Goal: Obtain resource: Download file/media

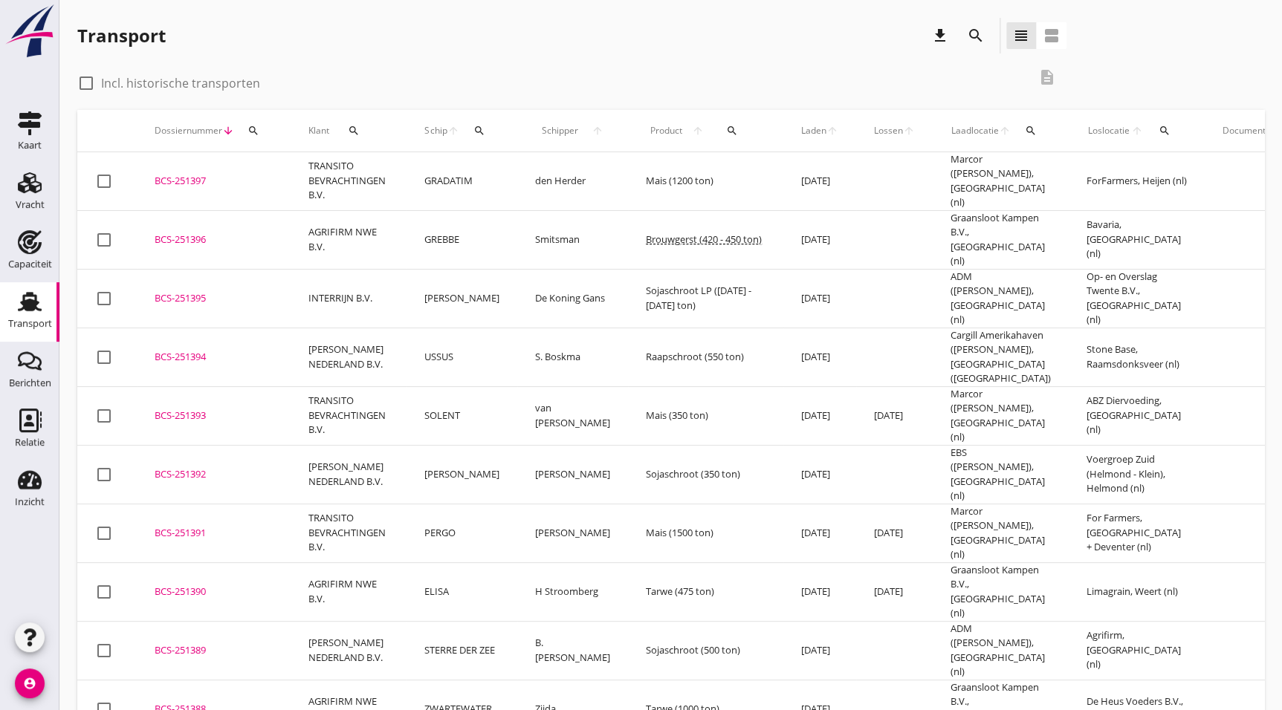
click at [969, 31] on icon "search" at bounding box center [976, 36] width 18 height 18
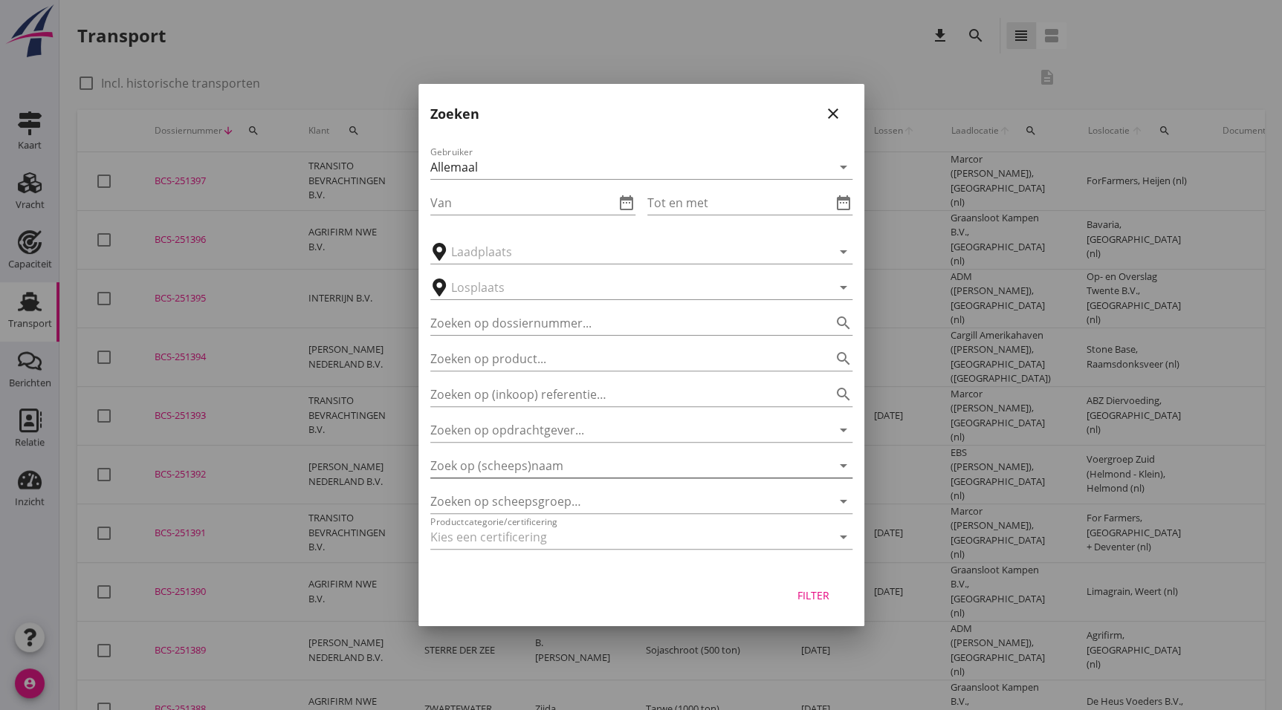
click at [560, 478] on div "Zoek op (scheeps)naam arrow_drop_down" at bounding box center [641, 466] width 422 height 24
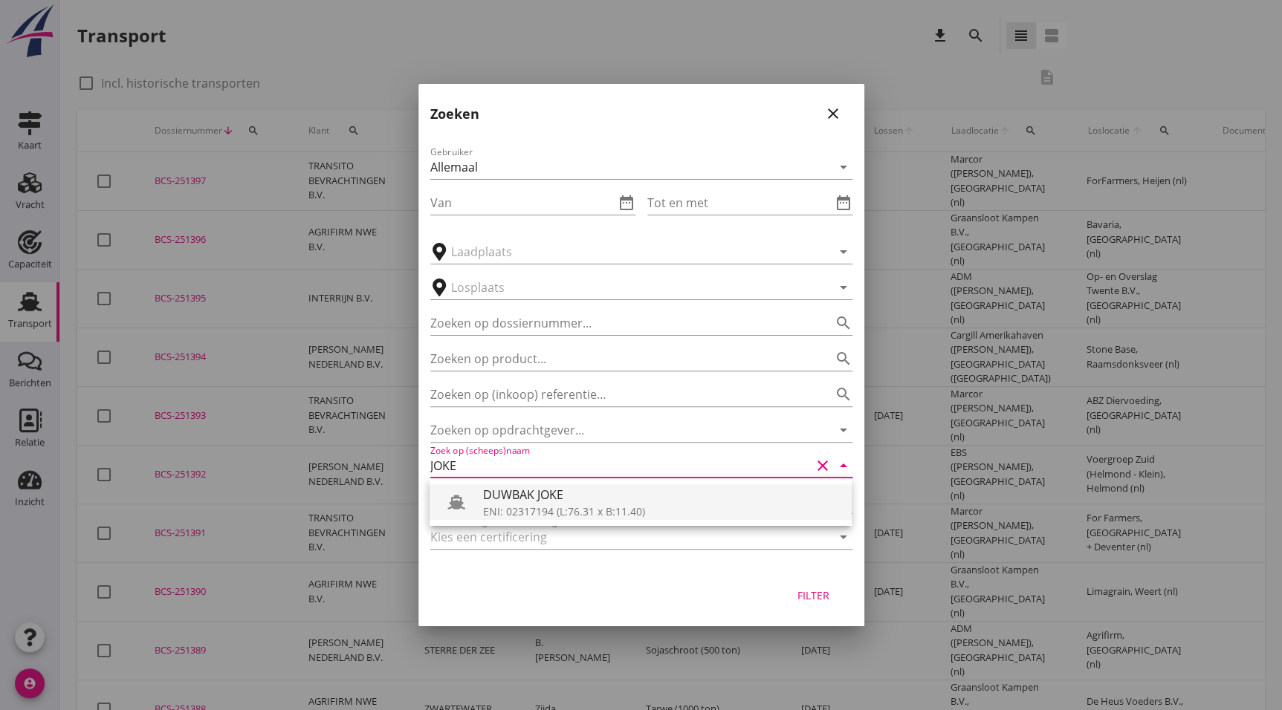
click at [540, 501] on div "DUWBAK JOKE" at bounding box center [661, 495] width 357 height 18
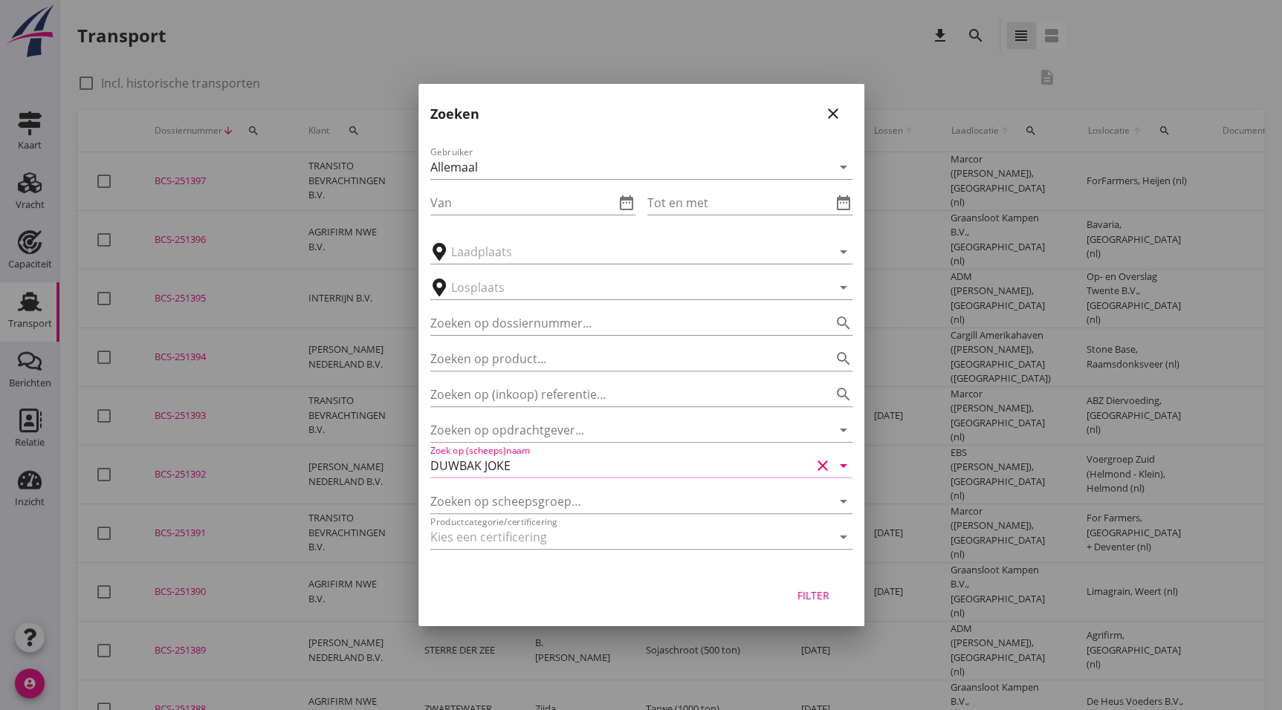
click at [832, 582] on button "Filter" at bounding box center [813, 595] width 65 height 27
type input "DUWBAK JOKE"
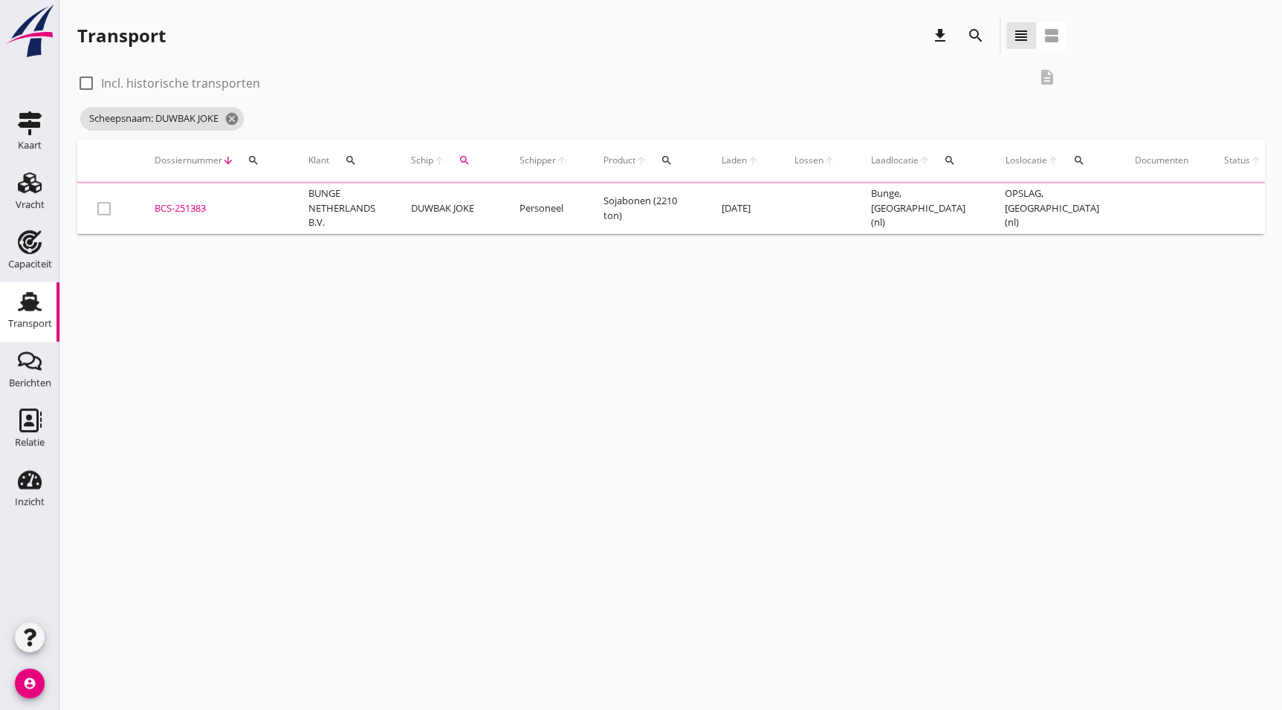
click at [172, 202] on div "BCS-251383" at bounding box center [214, 208] width 118 height 15
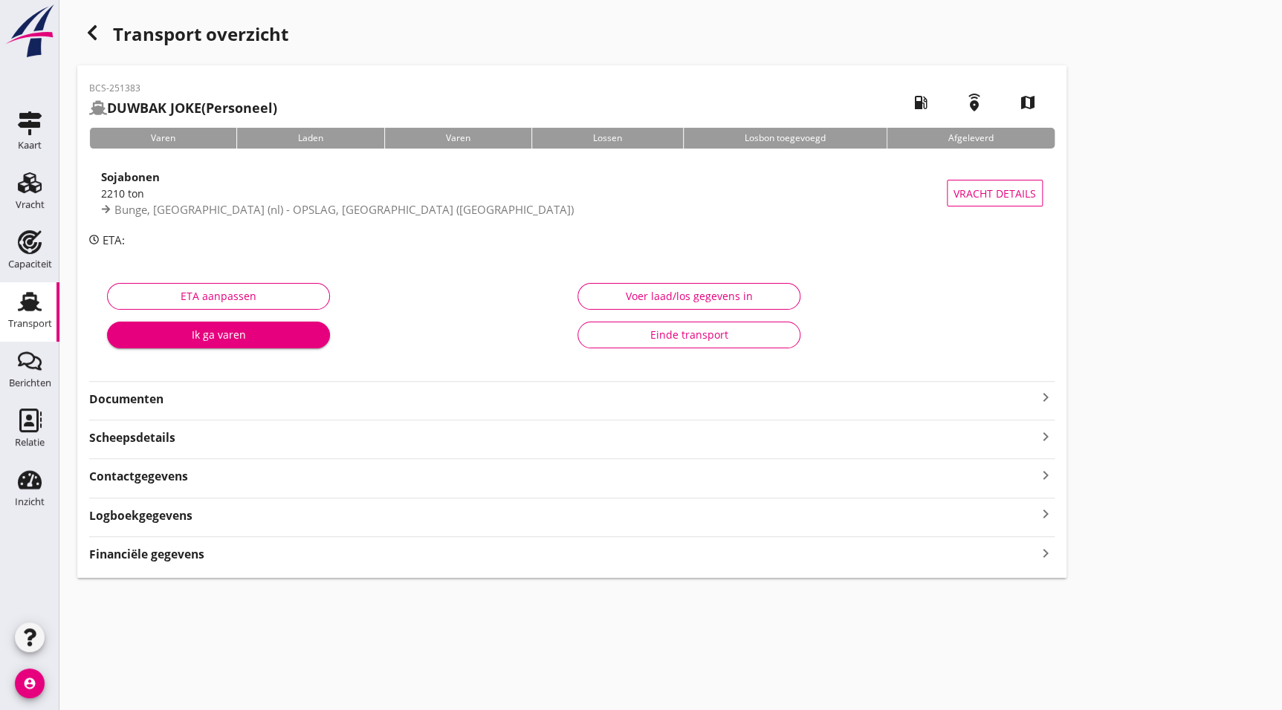
click at [167, 376] on div "ETA aanpassen Ik ga varen Voer laad/los gegevens in Einde transport" at bounding box center [571, 319] width 965 height 117
click at [169, 393] on strong "Documenten" at bounding box center [562, 399] width 947 height 17
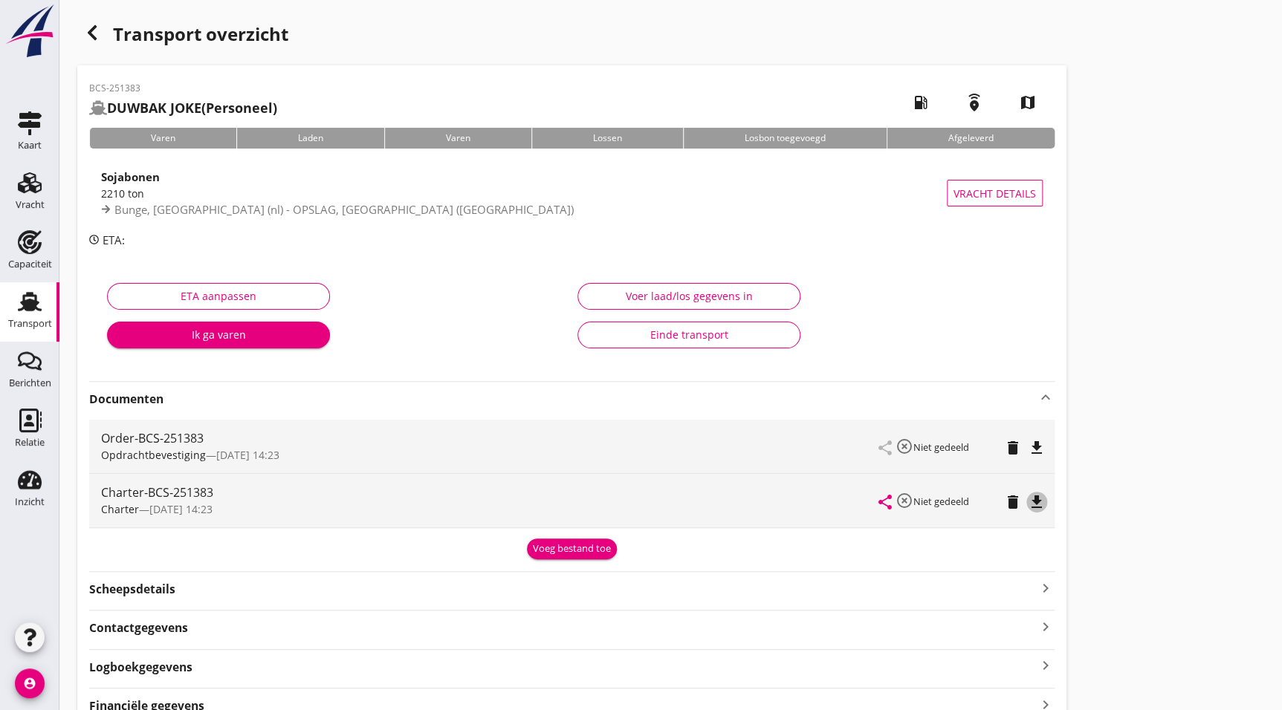
click at [1036, 503] on icon "file_download" at bounding box center [1037, 502] width 18 height 18
click at [30, 336] on link "Transport Transport" at bounding box center [29, 311] width 59 height 59
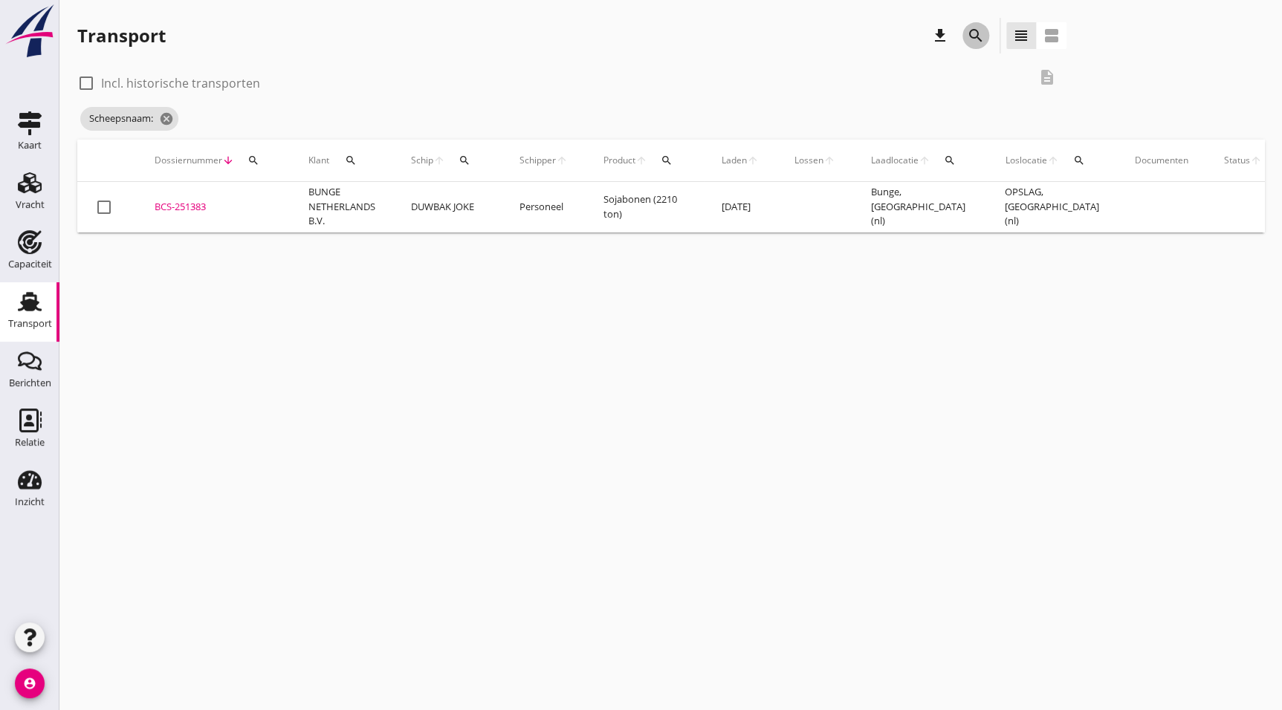
click at [970, 32] on icon "search" at bounding box center [976, 36] width 18 height 18
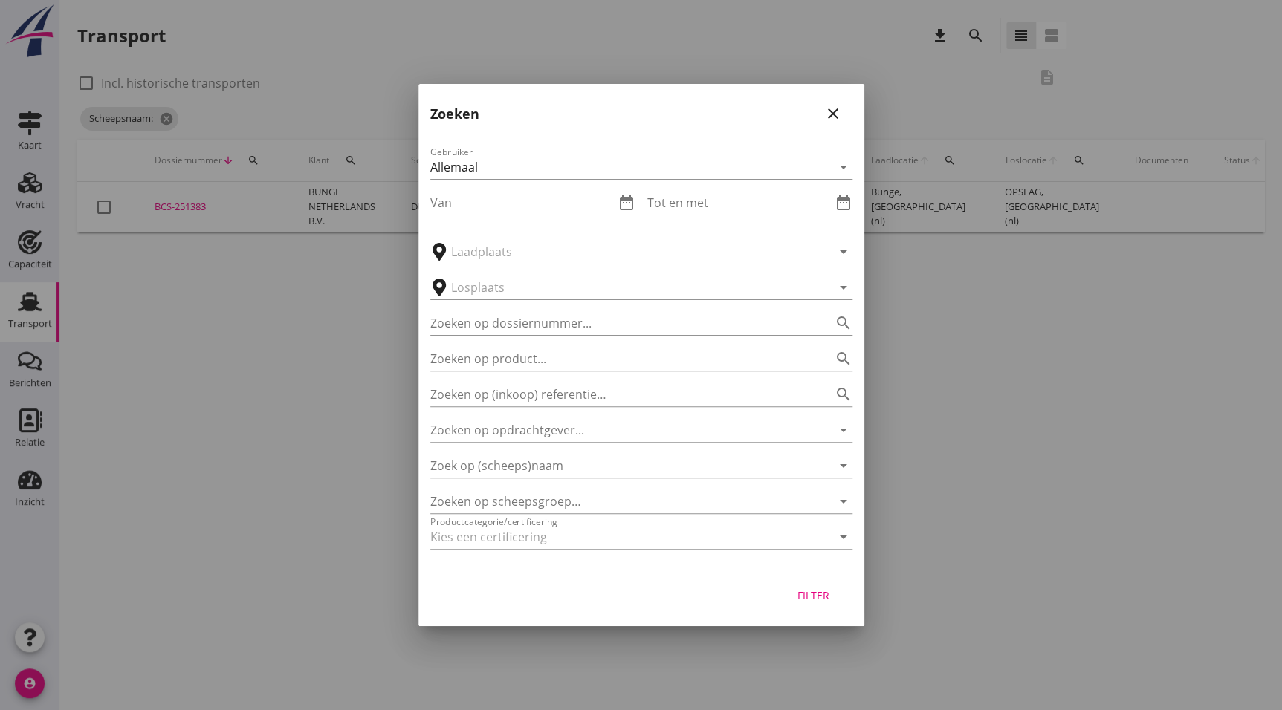
click at [582, 449] on div "Zoek op (scheeps)naam arrow_drop_down" at bounding box center [641, 461] width 422 height 33
click at [581, 451] on div "Zoek op (scheeps)naam arrow_drop_down" at bounding box center [641, 461] width 422 height 33
click at [575, 462] on input "Zoek op (scheeps)naam" at bounding box center [620, 466] width 380 height 24
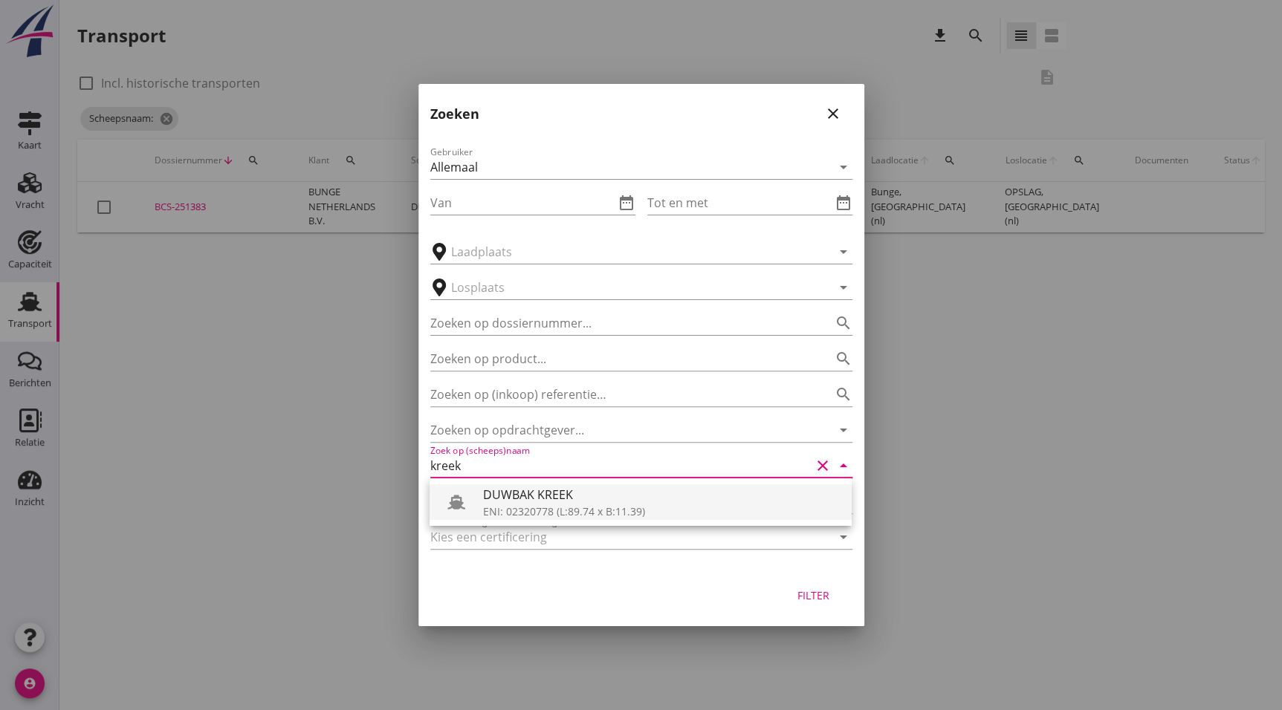
click at [583, 493] on div "DUWBAK KREEK" at bounding box center [661, 495] width 357 height 18
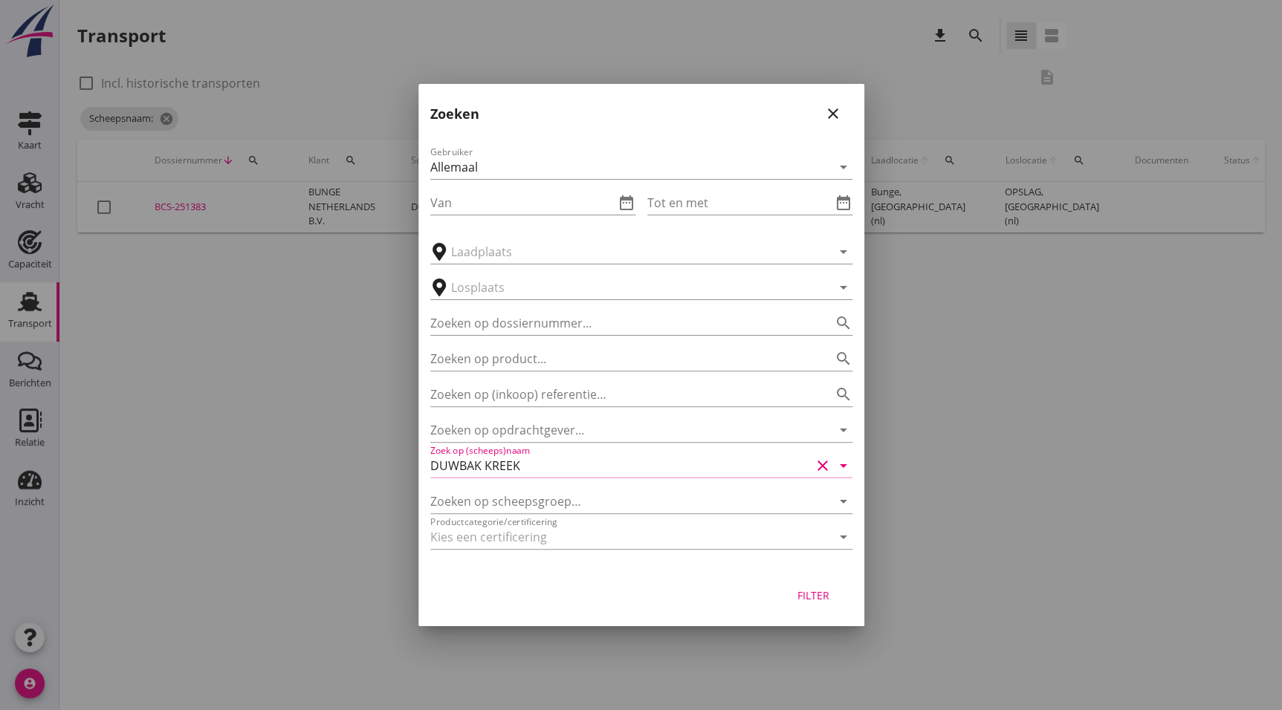
click at [807, 588] on div "Filter" at bounding box center [814, 596] width 42 height 16
type input "DUWBAK KREEK"
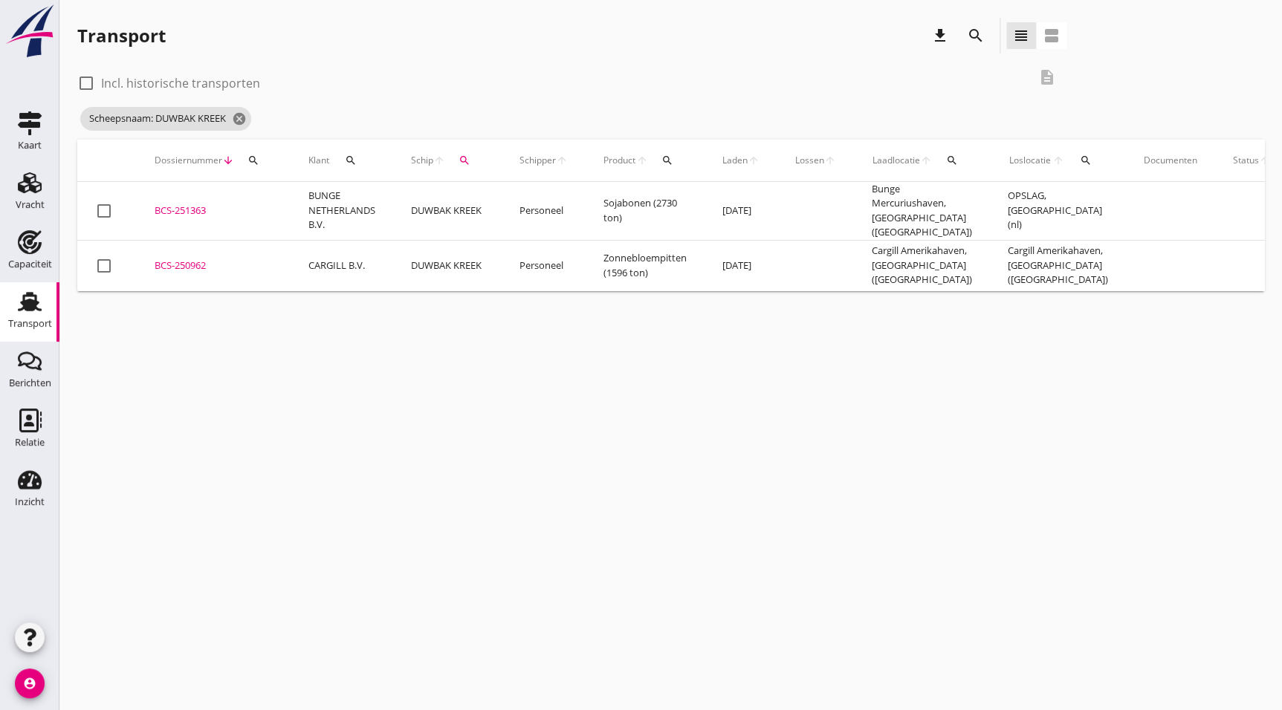
click at [170, 210] on div "BCS-251363" at bounding box center [214, 211] width 118 height 15
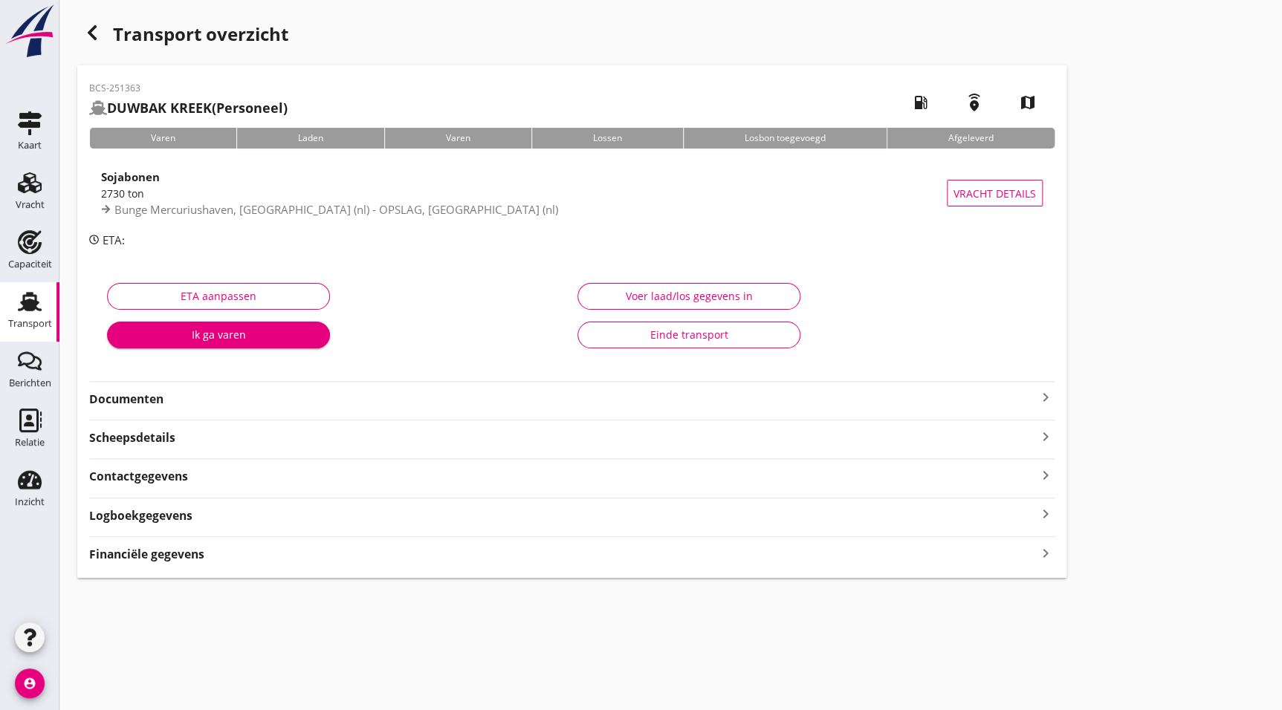
click at [175, 398] on strong "Documenten" at bounding box center [562, 399] width 947 height 17
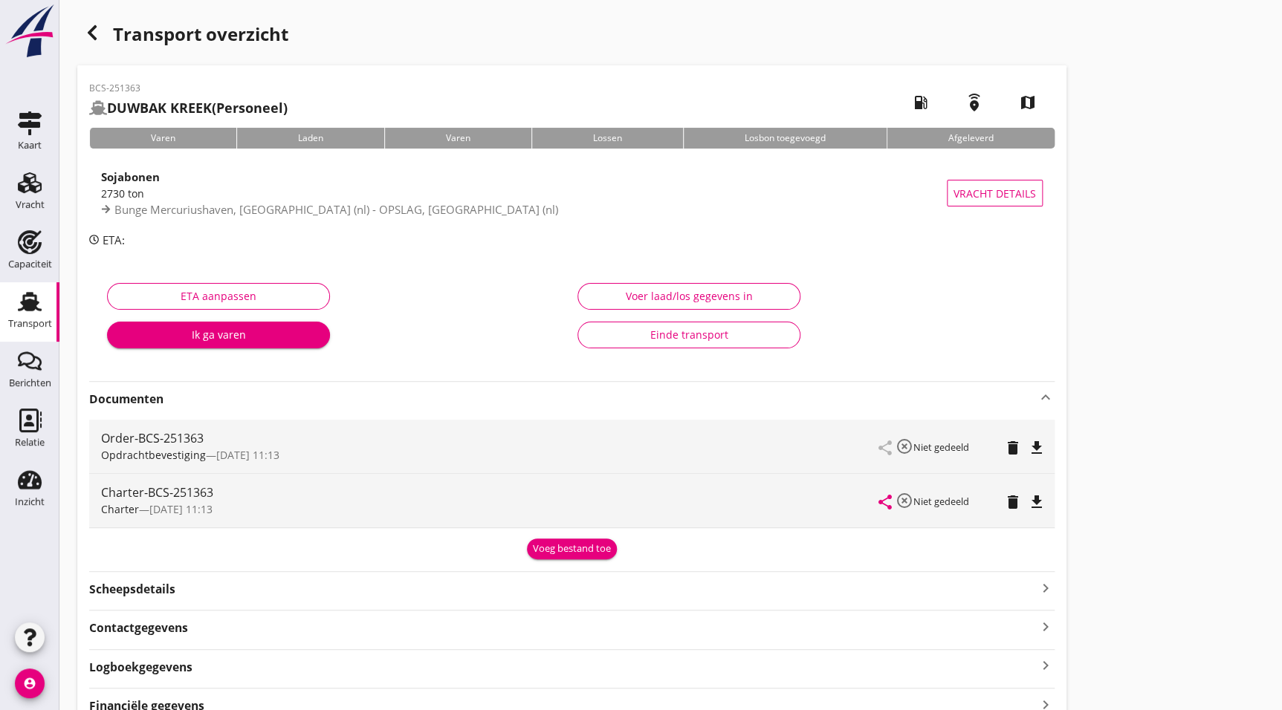
click at [1031, 500] on icon "file_download" at bounding box center [1037, 502] width 18 height 18
click at [101, 24] on div "button" at bounding box center [92, 33] width 30 height 30
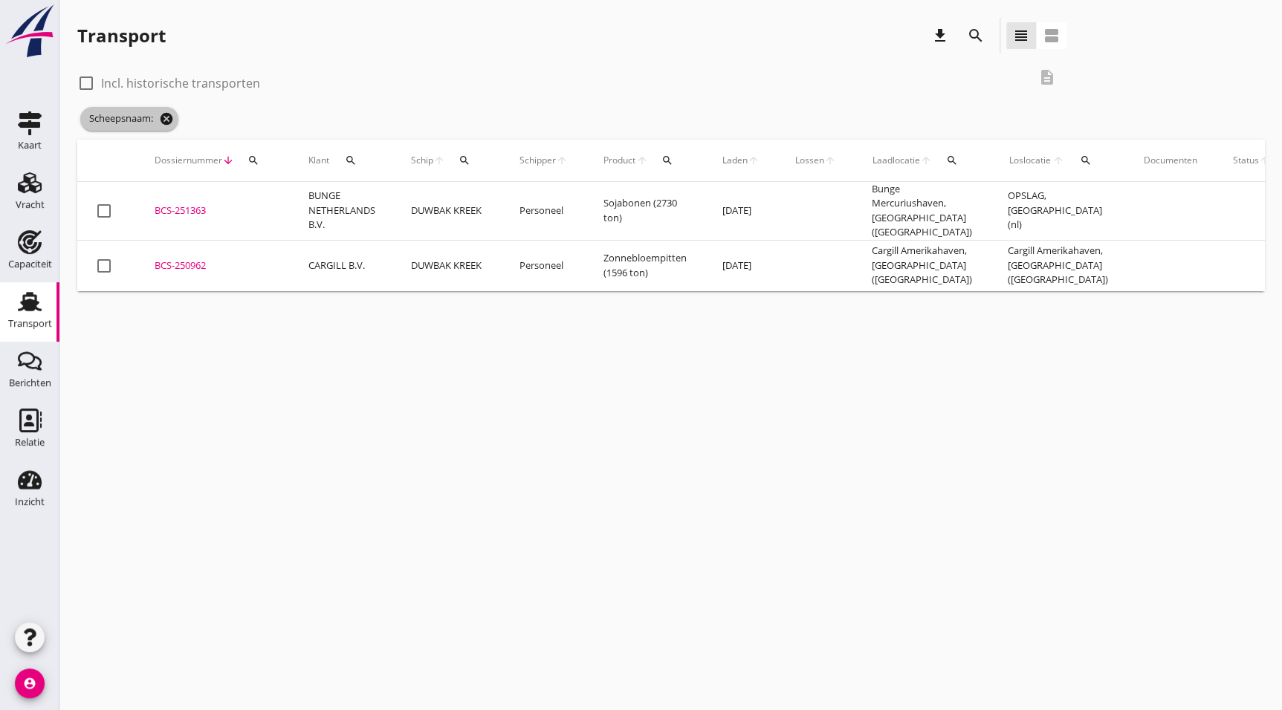
click at [170, 118] on icon "cancel" at bounding box center [166, 118] width 15 height 15
